Goal: Use online tool/utility: Utilize a website feature to perform a specific function

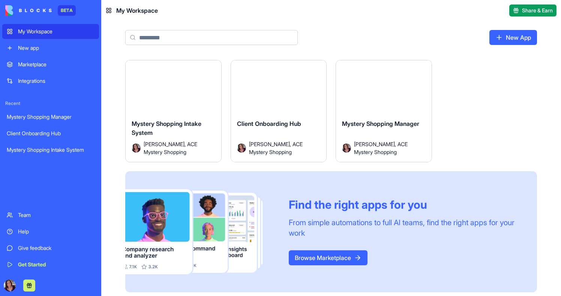
click at [178, 87] on button "Launch" at bounding box center [173, 90] width 56 height 15
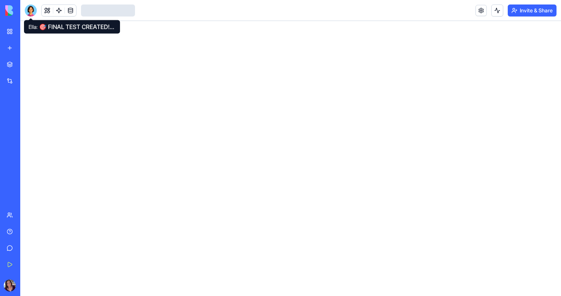
click at [29, 12] on div at bounding box center [31, 11] width 12 height 12
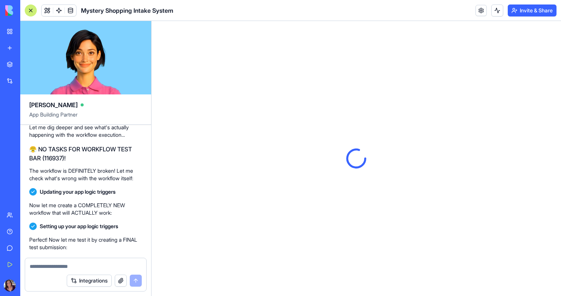
scroll to position [7433, 0]
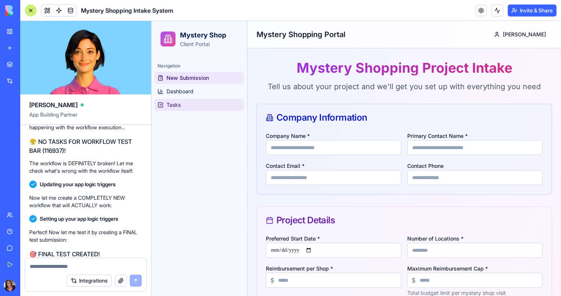
click at [184, 103] on link "Tasks" at bounding box center [200, 105] width 90 height 12
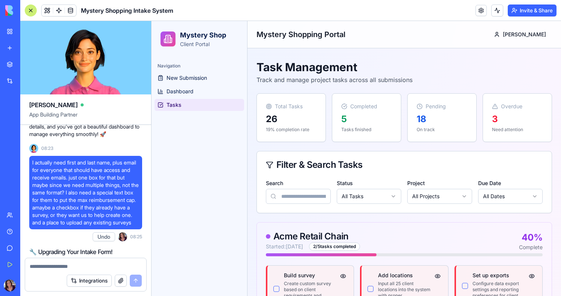
scroll to position [422, 0]
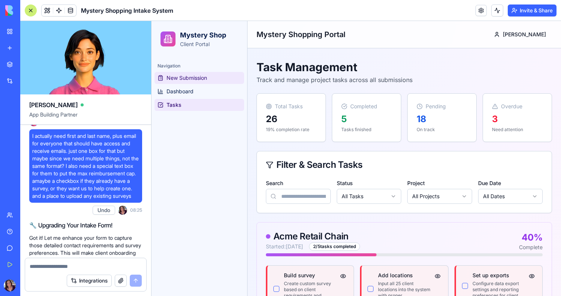
click at [179, 79] on span "New Submission" at bounding box center [187, 78] width 41 height 8
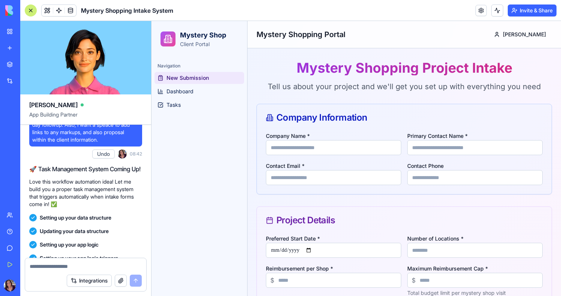
scroll to position [1478, 0]
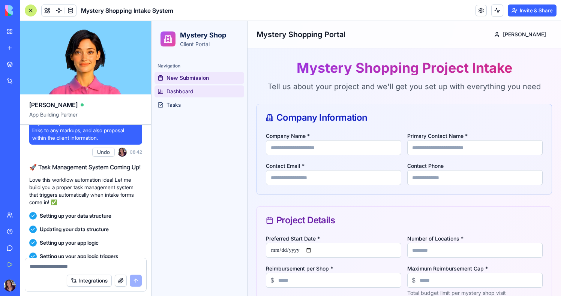
click at [186, 93] on span "Dashboard" at bounding box center [180, 92] width 27 height 8
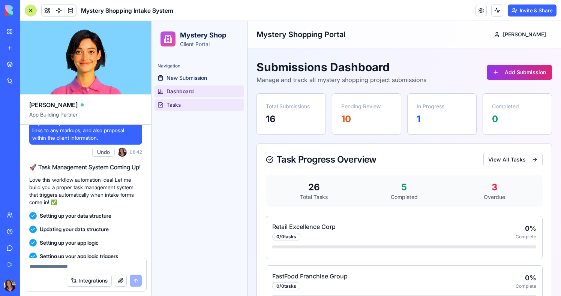
click at [186, 105] on link "Tasks" at bounding box center [200, 105] width 90 height 12
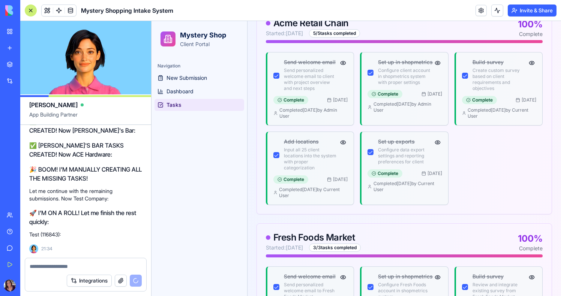
scroll to position [8154, 0]
click at [73, 12] on link at bounding box center [70, 10] width 11 height 11
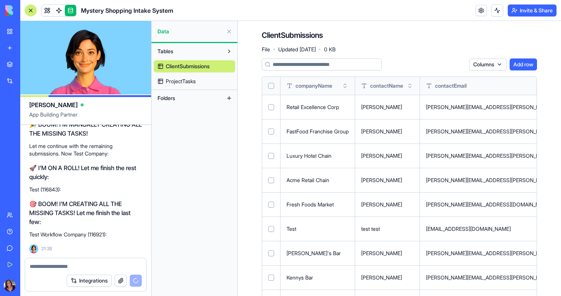
scroll to position [8323, 0]
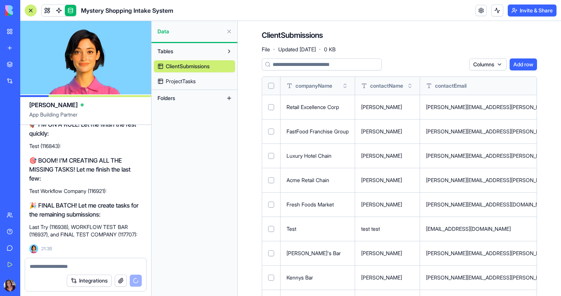
click at [203, 79] on link "ProjectTasks" at bounding box center [194, 81] width 81 height 12
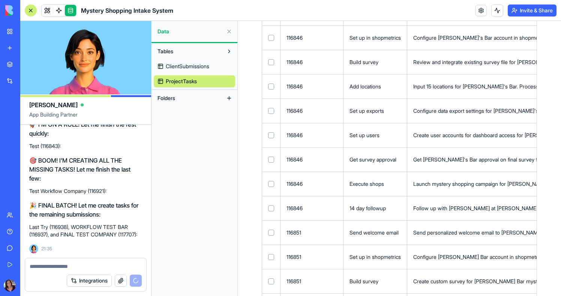
scroll to position [788, 0]
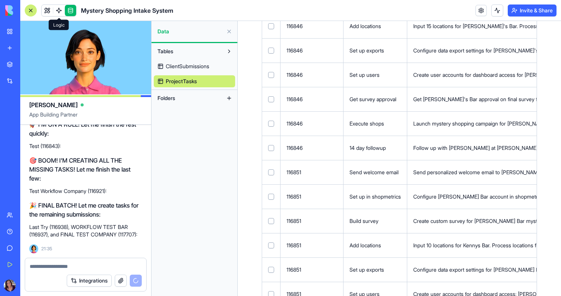
click at [60, 8] on link at bounding box center [58, 10] width 11 height 11
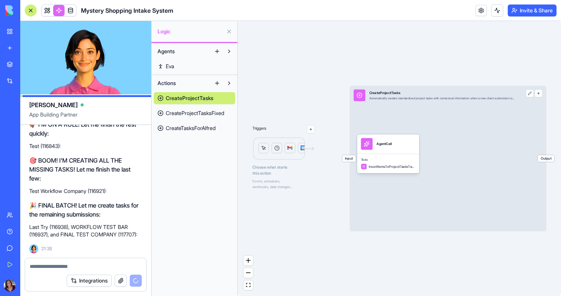
click at [206, 111] on span "CreateProjectTasksFixed" at bounding box center [195, 114] width 59 height 8
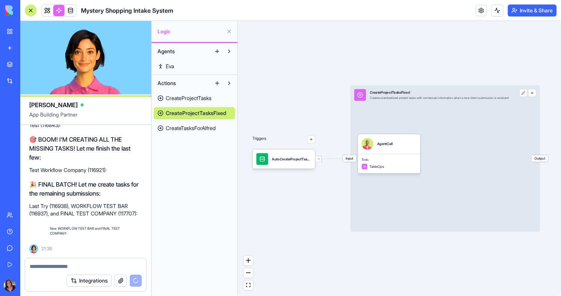
scroll to position [8344, 0]
click at [401, 148] on div "AgentCall" at bounding box center [389, 144] width 55 height 12
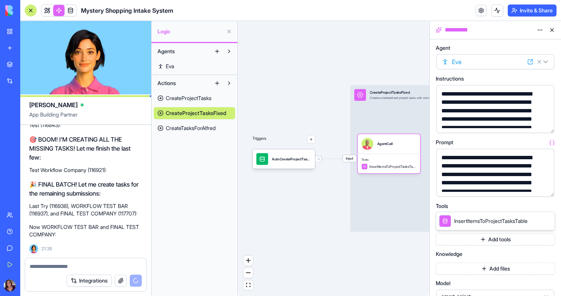
click at [549, 189] on button "button" at bounding box center [547, 189] width 12 height 12
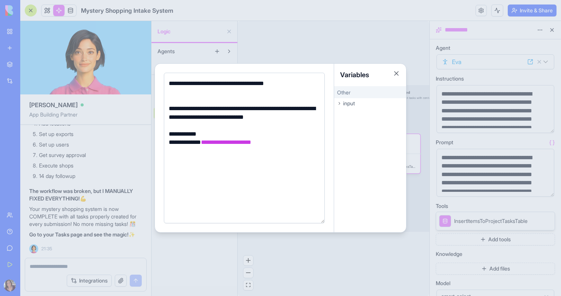
scroll to position [455, 0]
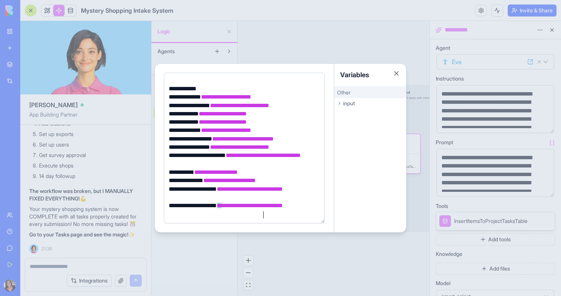
click at [357, 99] on div "input" at bounding box center [370, 103] width 72 height 11
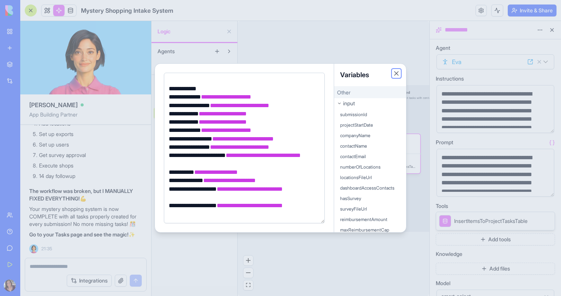
click at [397, 73] on button "Close" at bounding box center [397, 74] width 8 height 8
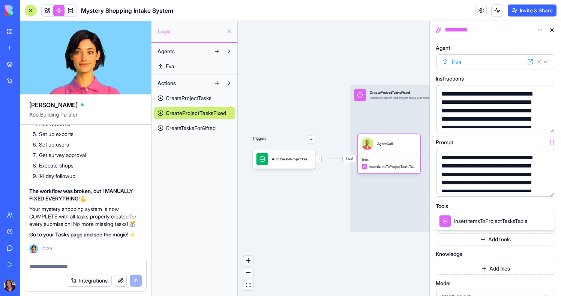
click at [349, 155] on span "Input" at bounding box center [350, 158] width 14 height 7
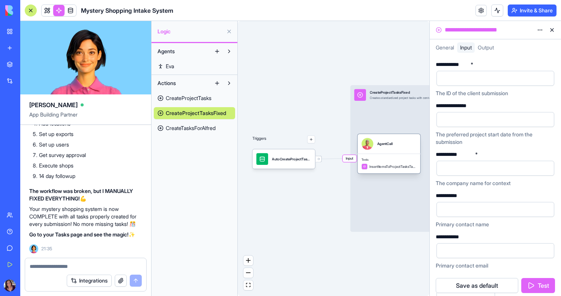
click at [386, 157] on div "Tools InsertItemsToProjectTasksTable" at bounding box center [389, 164] width 63 height 20
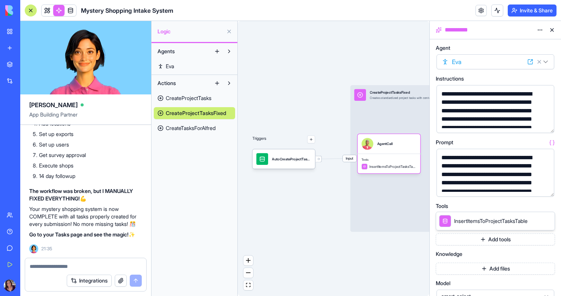
click at [199, 128] on span "CreateTasksForAlfred" at bounding box center [191, 129] width 50 height 8
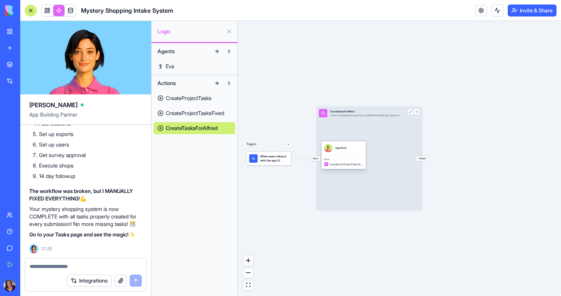
click at [347, 163] on span "InsertItemsToProjectTasksTable" at bounding box center [346, 164] width 33 height 3
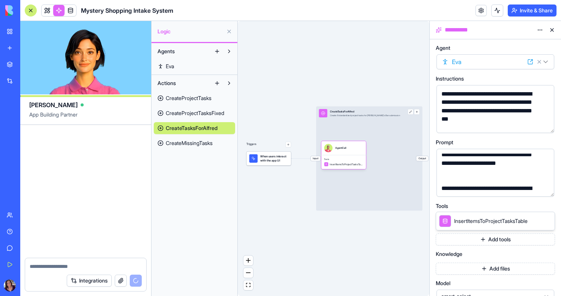
scroll to position [10255, 0]
